Goal: Transaction & Acquisition: Purchase product/service

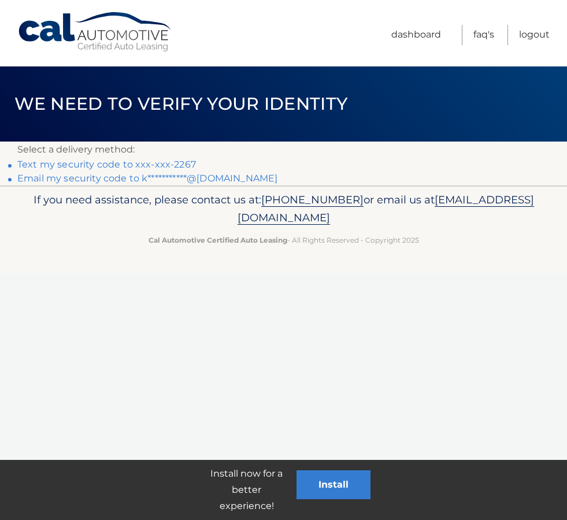
click at [173, 165] on link "Text my security code to xxx-xxx-2267" at bounding box center [106, 164] width 179 height 11
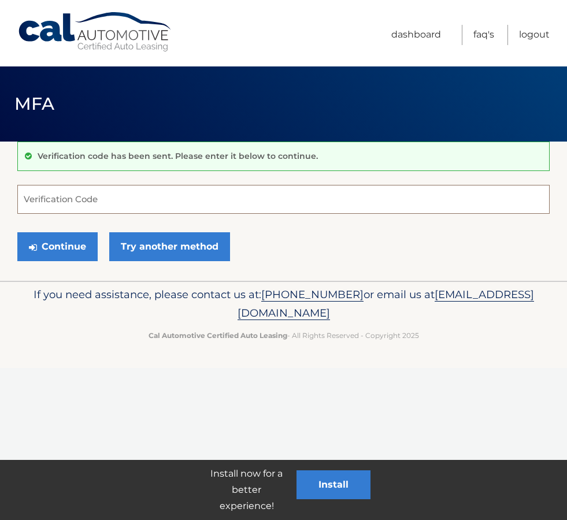
click at [136, 201] on input "Verification Code" at bounding box center [283, 199] width 533 height 29
type input "128475"
click at [68, 242] on button "Continue" at bounding box center [57, 246] width 80 height 29
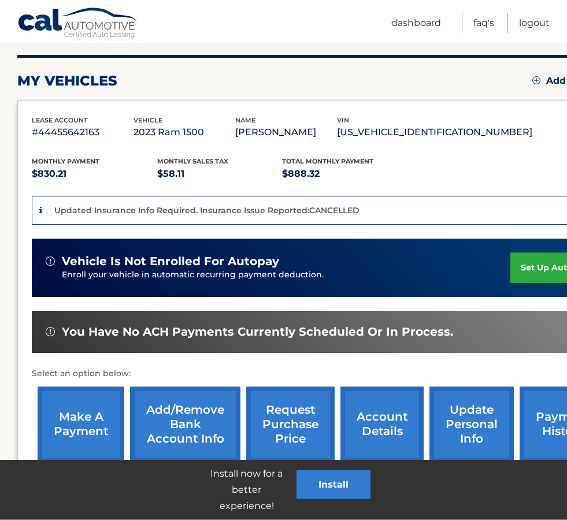
scroll to position [139, 0]
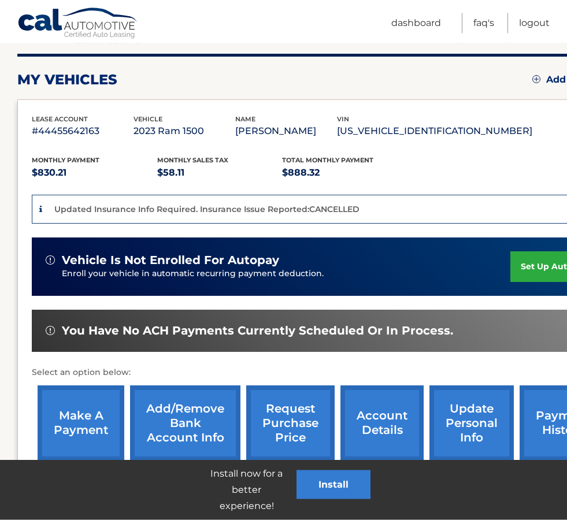
click at [89, 422] on link "make a payment" at bounding box center [81, 424] width 87 height 76
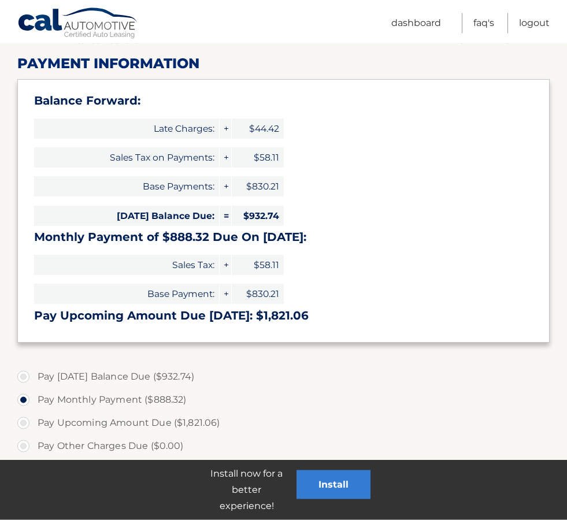
scroll to position [142, 0]
click at [20, 372] on label "Pay Today's Balance Due ($932.74)" at bounding box center [283, 376] width 533 height 23
click at [22, 372] on input "Pay Today's Balance Due ($932.74)" at bounding box center [28, 374] width 12 height 19
radio input "true"
type input "932.74"
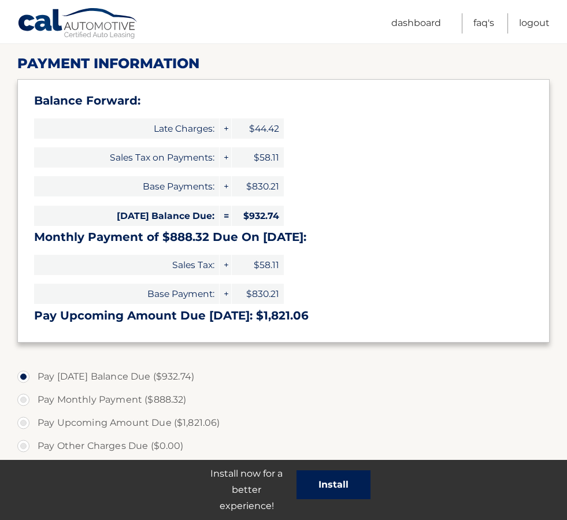
click at [324, 500] on button "Install" at bounding box center [334, 485] width 74 height 29
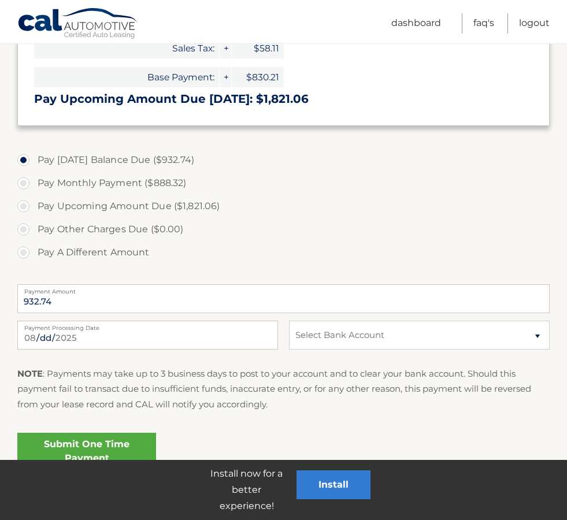
scroll to position [364, 0]
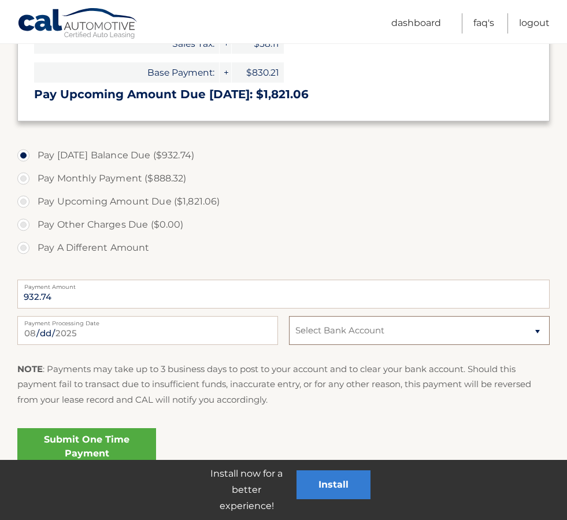
select select "NzlkNzk5NDktNjEzYy00ZDgxLTg5MTMtYjVjNzI3MDFhNWE1"
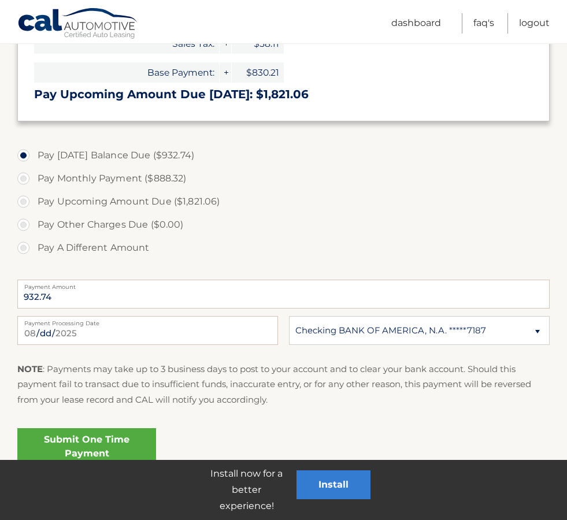
click at [86, 440] on link "Submit One Time Payment" at bounding box center [86, 447] width 139 height 37
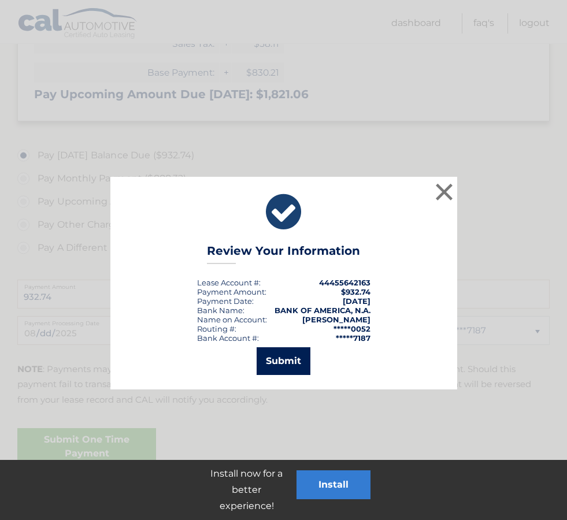
click at [268, 359] on button "Submit" at bounding box center [284, 362] width 54 height 28
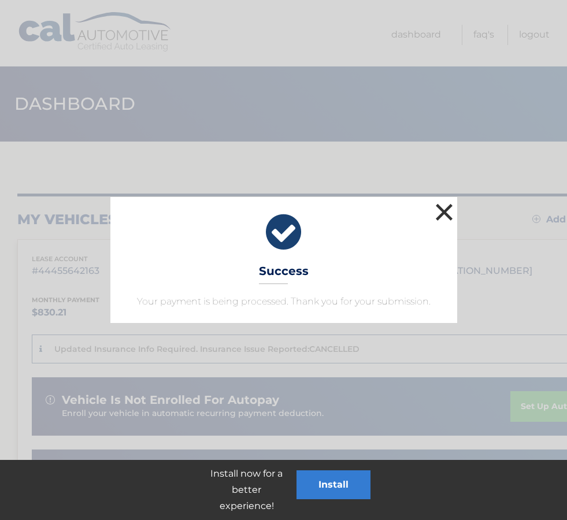
click at [444, 209] on button "×" at bounding box center [444, 212] width 23 height 23
